Goal: Check status: Check status

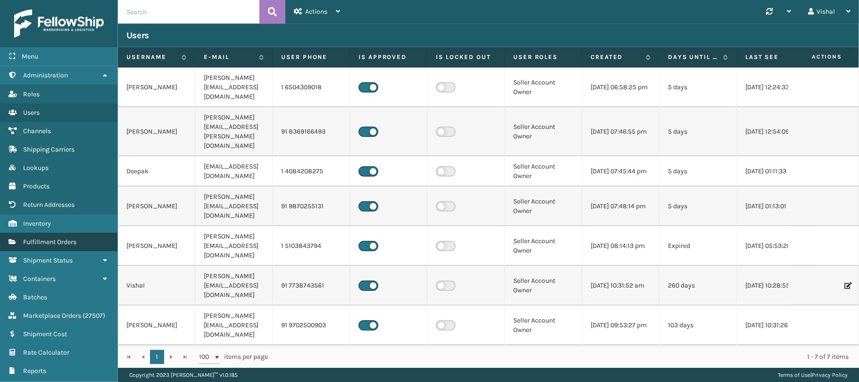
click at [26, 242] on span "Fulfillment Orders" at bounding box center [49, 242] width 53 height 8
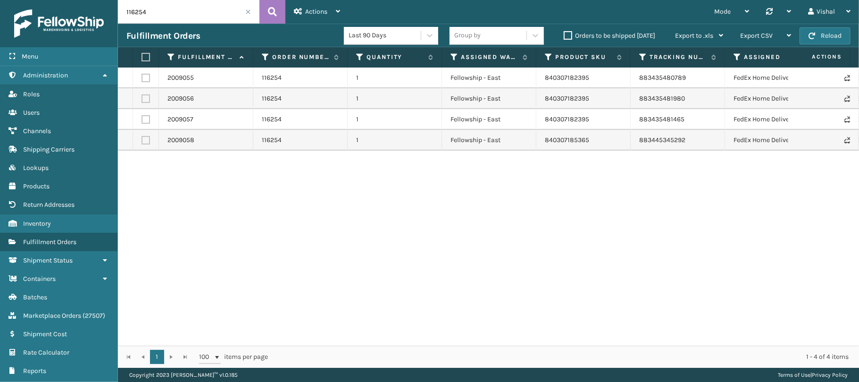
click at [179, 21] on input "116254" at bounding box center [188, 12] width 141 height 24
paste input "73"
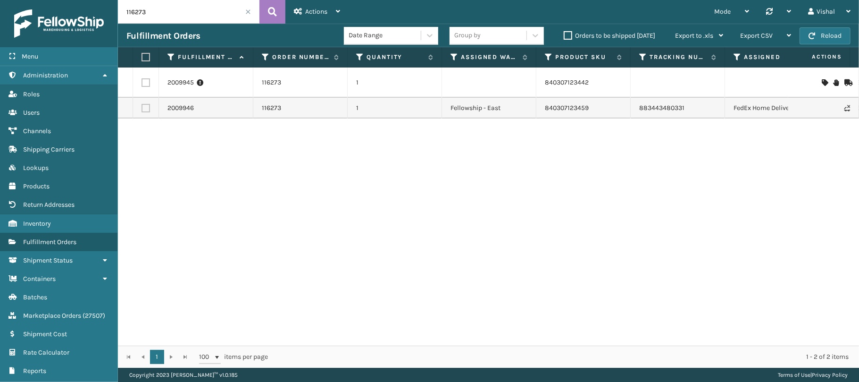
click at [383, 229] on div "2009945 116273 1 840307123442 [US_STATE] Pending Customer No Inventory 2009946 …" at bounding box center [488, 206] width 741 height 278
click at [422, 205] on div "2009945 116273 1 840307123442 [US_STATE] Pending Customer No Inventory 2009946 …" at bounding box center [488, 206] width 741 height 278
click at [525, 190] on div "2009945 116273 1 840307123442 [US_STATE] Pending Customer No Inventory 2009946 …" at bounding box center [488, 206] width 741 height 278
click at [519, 195] on div "2009945 116273 1 840307123442 [US_STATE] Pending Customer No Inventory 2009946 …" at bounding box center [488, 206] width 741 height 278
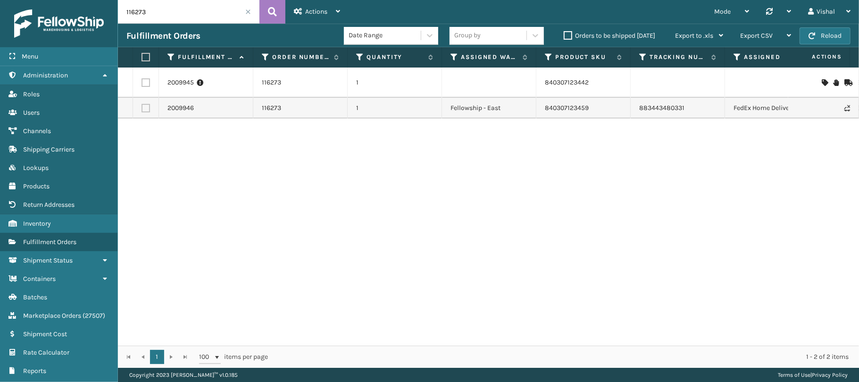
click at [519, 195] on div "2009945 116273 1 840307123442 [US_STATE] Pending Customer No Inventory 2009946 …" at bounding box center [488, 206] width 741 height 278
click at [189, 19] on input "116273" at bounding box center [188, 12] width 141 height 24
paste input "54"
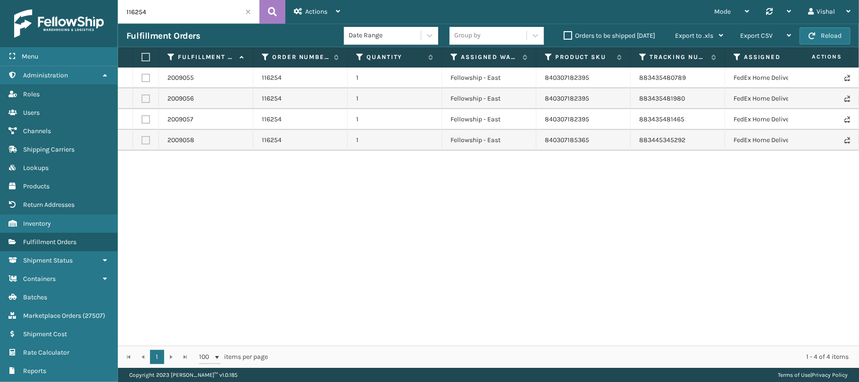
click at [361, 211] on div "2009055 116254 1 Fellowship - East 840307182395 883435480789 FedEx Home Deliver…" at bounding box center [488, 206] width 741 height 278
drag, startPoint x: 634, startPoint y: 81, endPoint x: 362, endPoint y: 8, distance: 281.3
click at [695, 81] on td "883435480789" at bounding box center [678, 77] width 94 height 21
copy link "883435480789"
drag, startPoint x: 633, startPoint y: 98, endPoint x: 628, endPoint y: 85, distance: 14.0
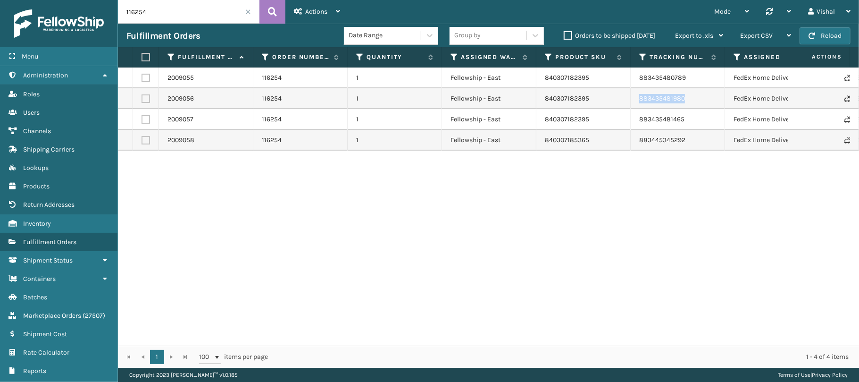
click at [695, 97] on td "883435481980" at bounding box center [678, 98] width 94 height 21
copy link "883435481980"
drag, startPoint x: 627, startPoint y: 119, endPoint x: 471, endPoint y: 16, distance: 187.6
click at [708, 121] on tr "2009057 116254 1 Fellowship - East 840307182395 883435481465 FedEx Home Deliver…" at bounding box center [598, 119] width 961 height 21
copy tr "883435481465"
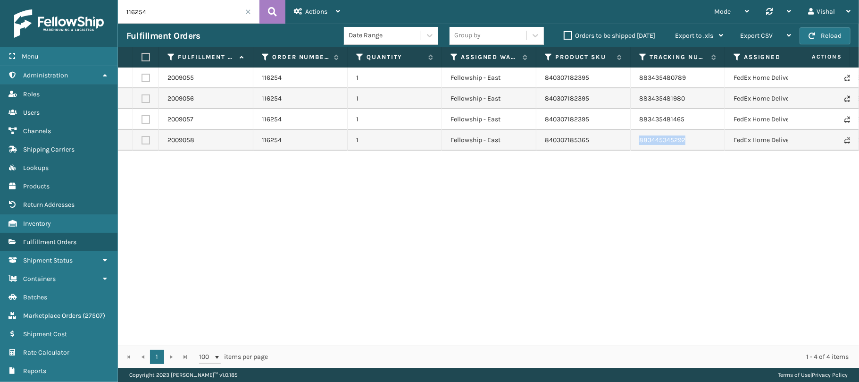
drag, startPoint x: 633, startPoint y: 136, endPoint x: 657, endPoint y: 143, distance: 25.1
click at [685, 140] on td "883445345292" at bounding box center [678, 140] width 94 height 21
copy link "883445345292"
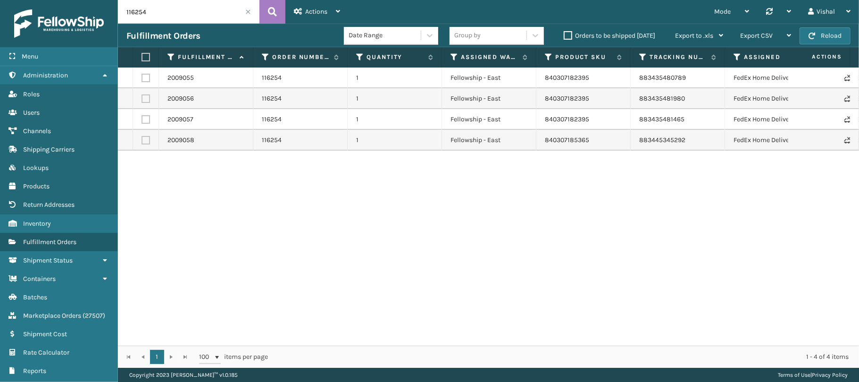
click at [168, 14] on input "116254" at bounding box center [188, 12] width 141 height 24
paste input "95"
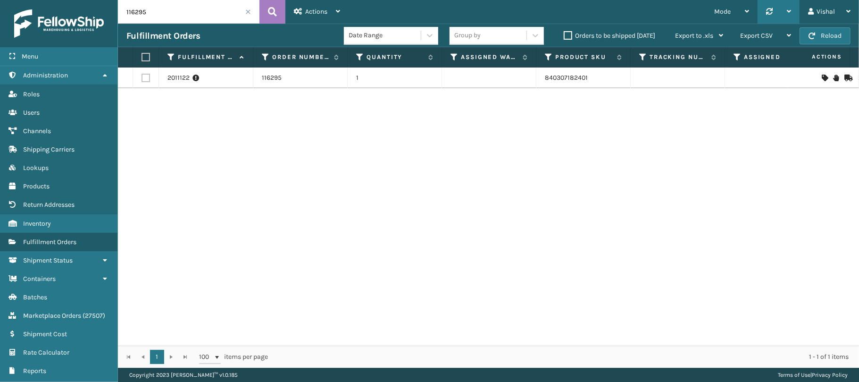
click at [769, 14] on icon at bounding box center [769, 11] width 7 height 7
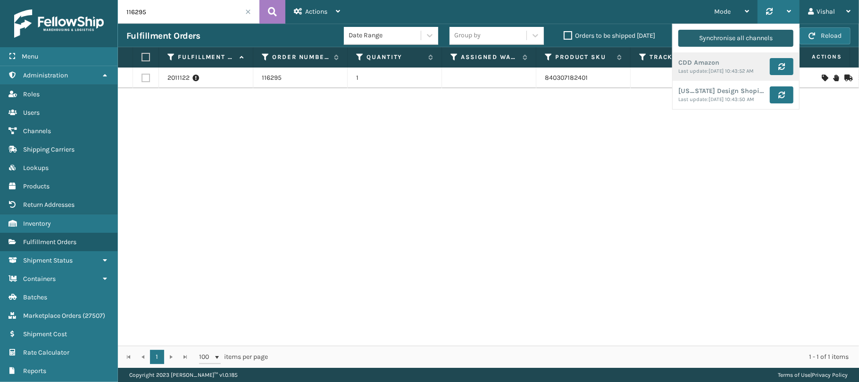
click at [722, 38] on div "Synchronise all channels" at bounding box center [736, 38] width 74 height 17
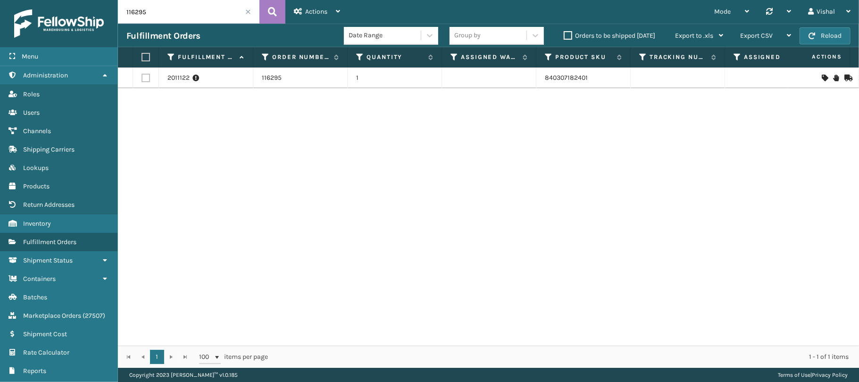
click at [125, 2] on input "116295" at bounding box center [188, 12] width 141 height 24
click at [151, 13] on input "116295" at bounding box center [188, 12] width 141 height 24
paste input "73"
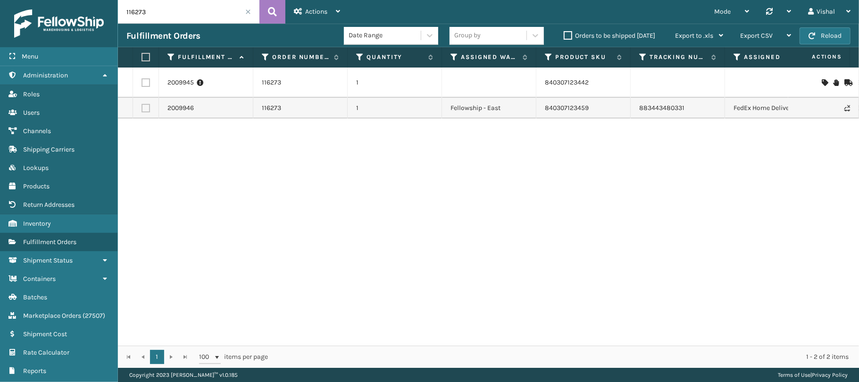
click at [191, 23] on input "116273" at bounding box center [188, 12] width 141 height 24
paste input "95"
type input "116295"
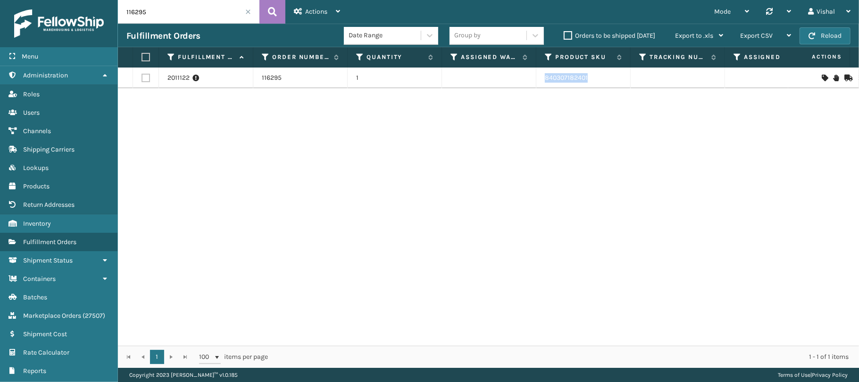
drag, startPoint x: 542, startPoint y: 82, endPoint x: 595, endPoint y: 100, distance: 56.5
click at [614, 83] on td "840307182401" at bounding box center [583, 77] width 94 height 21
copy link "840307182401"
